Goal: Transaction & Acquisition: Book appointment/travel/reservation

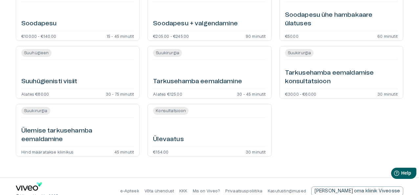
scroll to position [1497, 0]
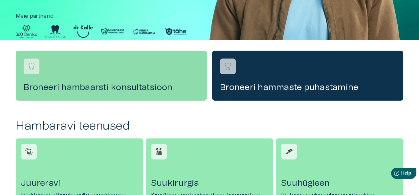
scroll to position [184, 0]
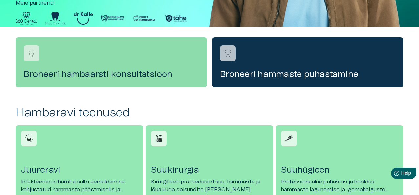
click at [113, 62] on div "Broneeri hambaarsti konsultatsioon" at bounding box center [111, 62] width 191 height 50
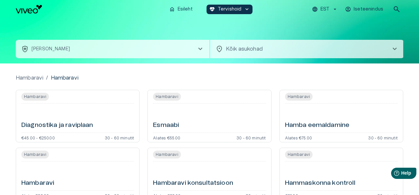
click at [307, 51] on body "Hindame teie privaatsust Kasutame küpsiseid teie sirvimiskogemuse parandamiseks…" at bounding box center [209, 97] width 419 height 195
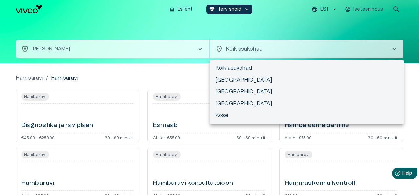
click at [247, 76] on li "[GEOGRAPHIC_DATA]" at bounding box center [307, 80] width 194 height 12
type input "**********"
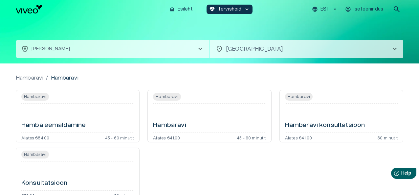
click at [306, 117] on div "Hambaravi konsultatsioon" at bounding box center [341, 118] width 113 height 24
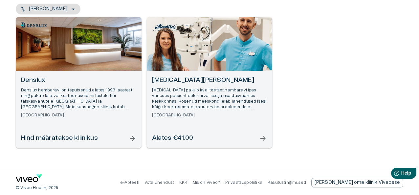
scroll to position [81, 0]
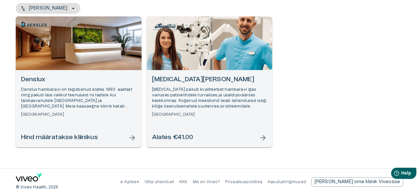
click at [261, 138] on span "arrow_forward" at bounding box center [263, 138] width 8 height 8
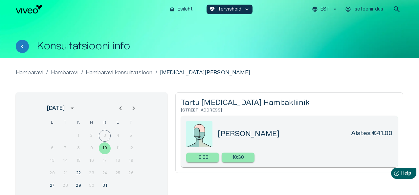
scroll to position [81, 0]
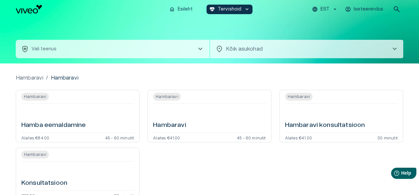
type input "**********"
